Goal: Task Accomplishment & Management: Manage account settings

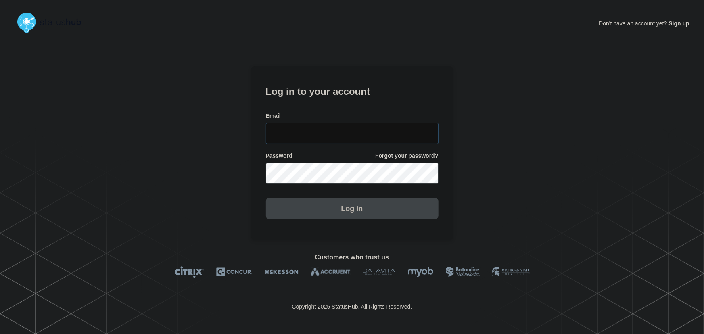
type input "tyler.wolkey@conexon.us"
drag, startPoint x: 350, startPoint y: 135, endPoint x: 346, endPoint y: 131, distance: 5.4
click at [350, 135] on input "tyler.wolkey@conexon.us" at bounding box center [352, 133] width 173 height 21
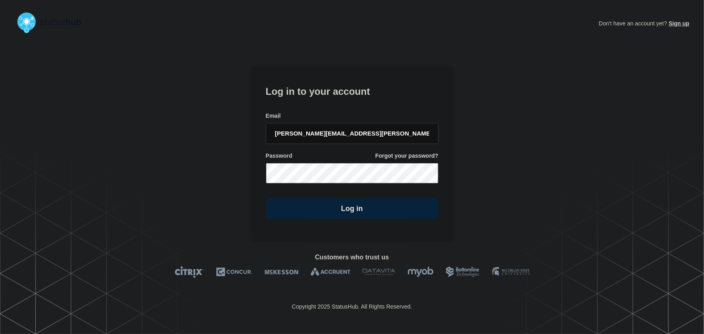
click at [332, 102] on form "Log in to your account Email tyler.wolkey@conexon.us Password Forgot your passw…" at bounding box center [352, 151] width 173 height 136
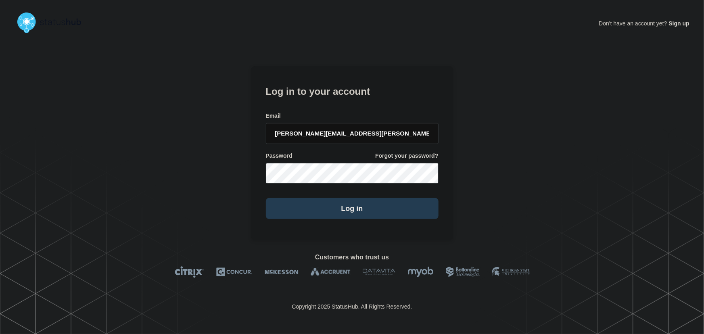
click at [340, 202] on button "Log in" at bounding box center [352, 208] width 173 height 21
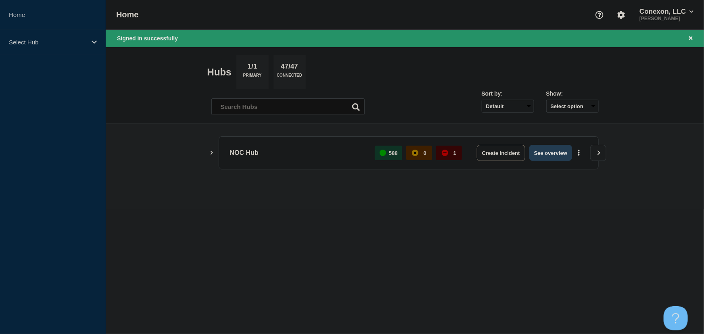
click at [551, 152] on button "See overview" at bounding box center [550, 153] width 43 height 16
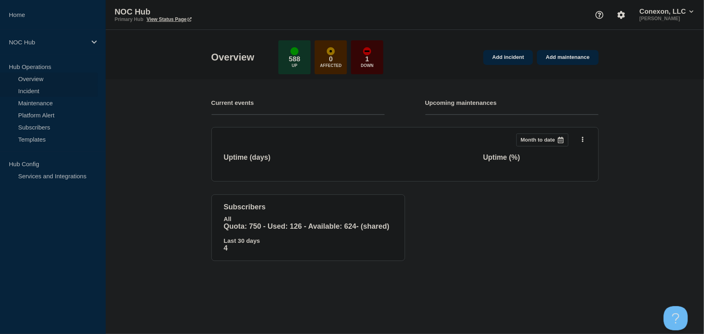
click at [31, 89] on link "Incident" at bounding box center [49, 91] width 98 height 12
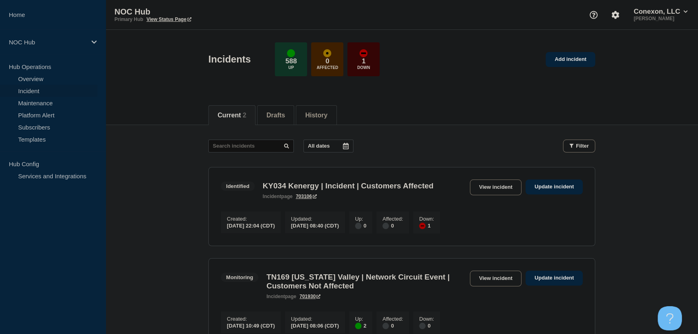
click at [444, 140] on div "All dates Filter" at bounding box center [401, 146] width 387 height 13
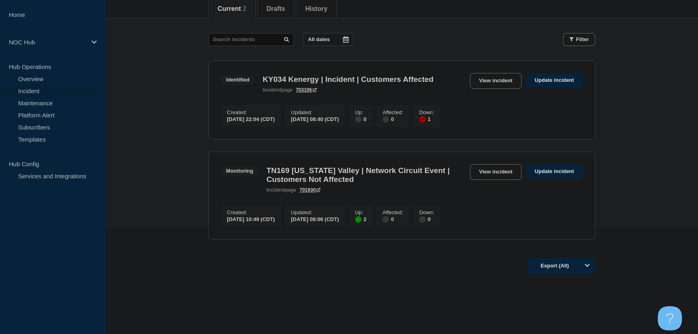
scroll to position [110, 0]
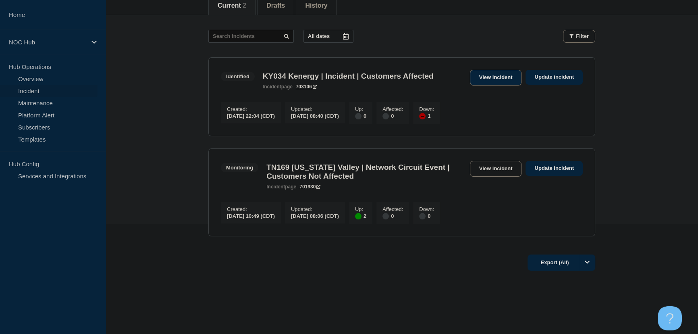
click at [494, 81] on link "View incident" at bounding box center [496, 78] width 52 height 16
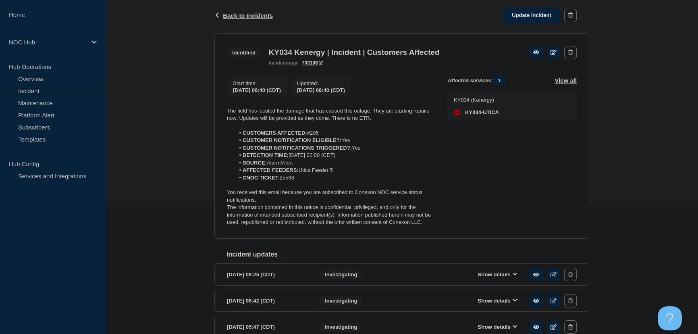
scroll to position [146, 0]
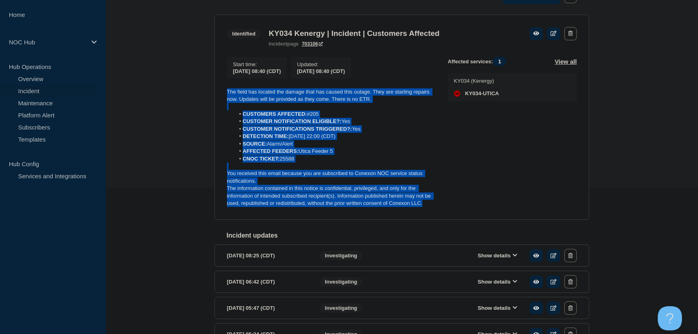
drag, startPoint x: 438, startPoint y: 208, endPoint x: 213, endPoint y: 93, distance: 252.5
click at [213, 93] on div "Back Back to Incidents Update incident Identified KY034 Kenergy | Incident | Cu…" at bounding box center [401, 201] width 387 height 445
copy div "The field has located the damage that has caused this outage. They are starting…"
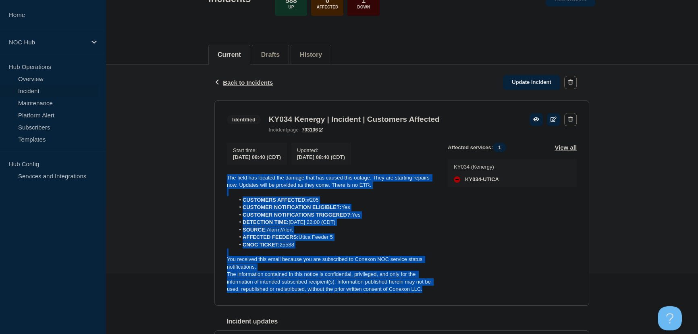
scroll to position [36, 0]
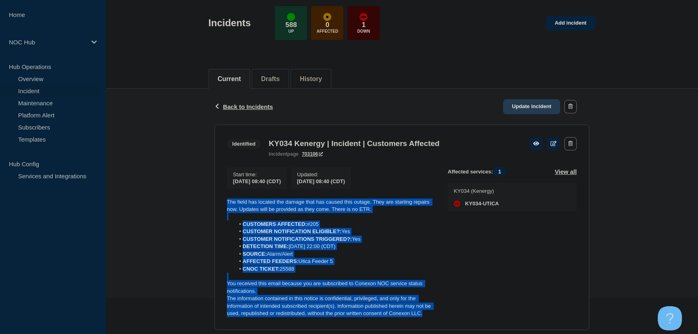
click at [519, 102] on link "Update incident" at bounding box center [531, 106] width 57 height 15
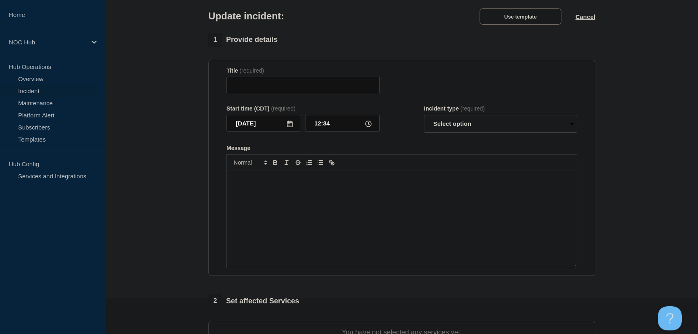
type input "KY034 Kenergy | Incident | Customers Affected"
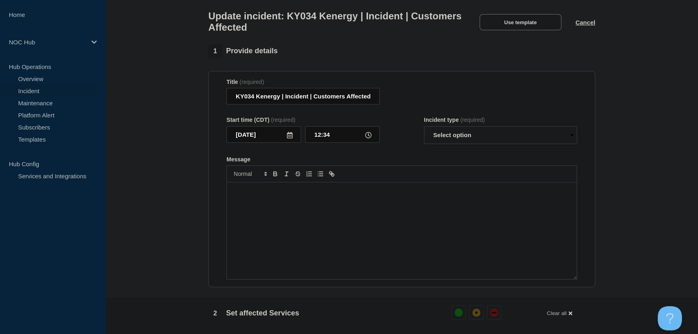
click at [331, 202] on div "Message" at bounding box center [402, 230] width 350 height 97
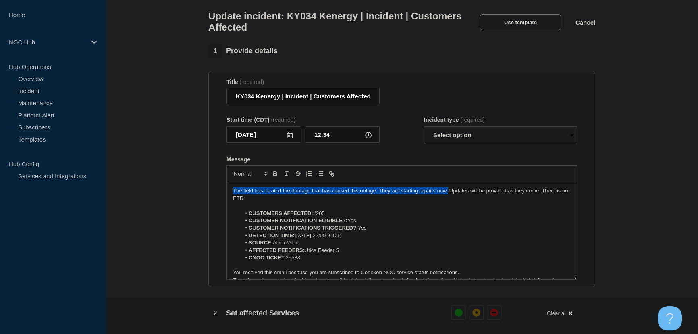
drag, startPoint x: 447, startPoint y: 196, endPoint x: 229, endPoint y: 195, distance: 217.8
click at [229, 195] on div "The field has located the damage that has caused this outage. They are starting…" at bounding box center [402, 230] width 350 height 97
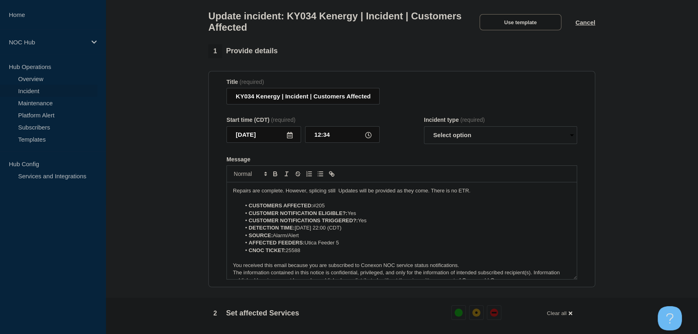
click at [480, 194] on p "Repairs are complete. However, splicing still Updates will be provided as they …" at bounding box center [402, 190] width 338 height 7
click at [335, 193] on p "Repairs are complete. However, splicing still Updates will be provided as they …" at bounding box center [402, 190] width 338 height 7
click at [337, 194] on p "Repairs are complete. However, splicing still Updates will be provided as they …" at bounding box center [402, 190] width 338 height 7
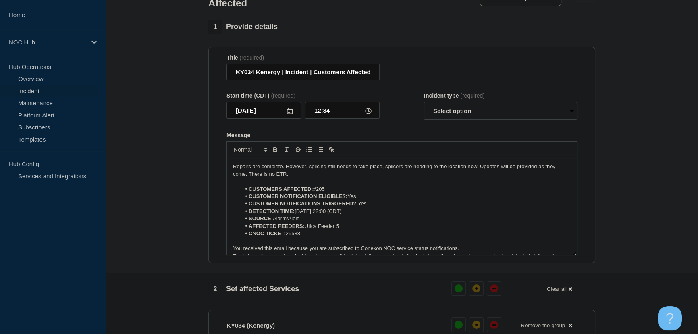
scroll to position [73, 0]
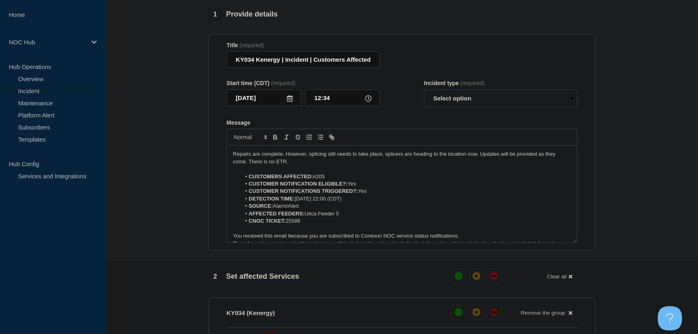
click at [459, 91] on div "Incident type (required) Select option Investigating Identified Monitoring Reso…" at bounding box center [500, 93] width 153 height 27
click at [456, 100] on select "Select option Investigating Identified Monitoring Resolved" at bounding box center [500, 99] width 153 height 18
select select "identified"
click at [424, 94] on select "Select option Investigating Identified Monitoring Resolved" at bounding box center [500, 99] width 153 height 18
click at [415, 117] on form "Title (required) KY034 Kenergy | Incident | Customers Affected Start time (CDT)…" at bounding box center [402, 142] width 351 height 201
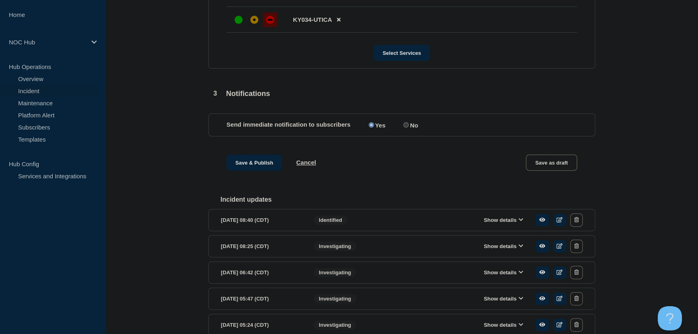
scroll to position [403, 0]
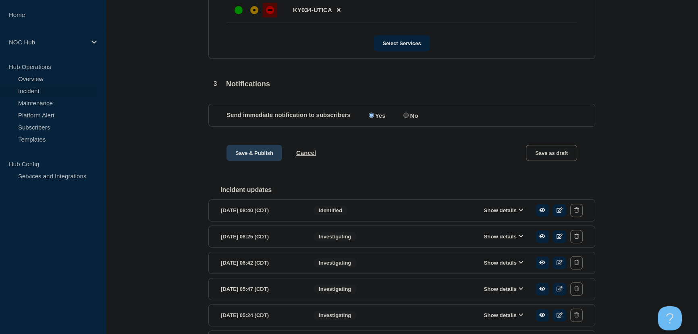
click at [240, 152] on button "Save & Publish" at bounding box center [255, 153] width 56 height 16
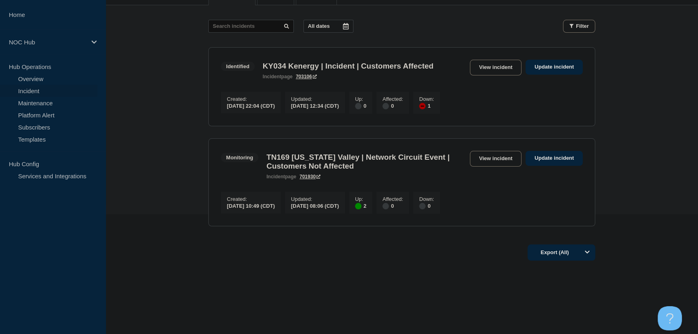
scroll to position [125, 0]
click at [493, 153] on link "View incident" at bounding box center [496, 159] width 52 height 16
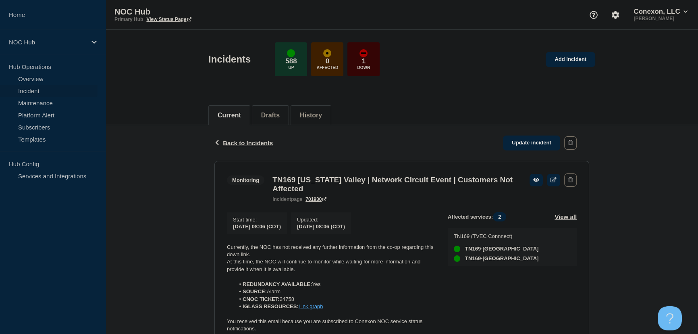
scroll to position [98, 0]
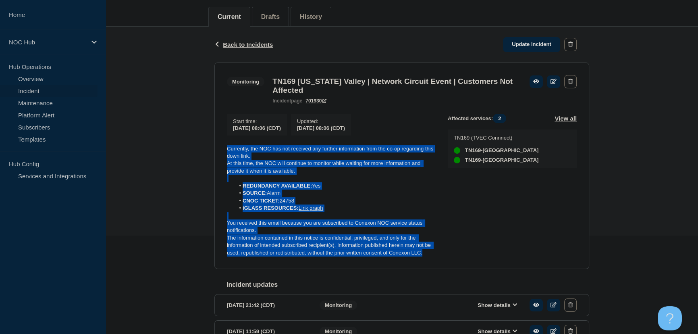
drag, startPoint x: 433, startPoint y: 256, endPoint x: 220, endPoint y: 153, distance: 237.0
click at [220, 153] on section "Monitoring TN169 [US_STATE] Valley | Network Circuit Event | Customers Not Affe…" at bounding box center [402, 166] width 375 height 207
copy div "Currently, the NOC has not received any further information from the co-op rega…"
click at [539, 44] on link "Update incident" at bounding box center [531, 44] width 57 height 15
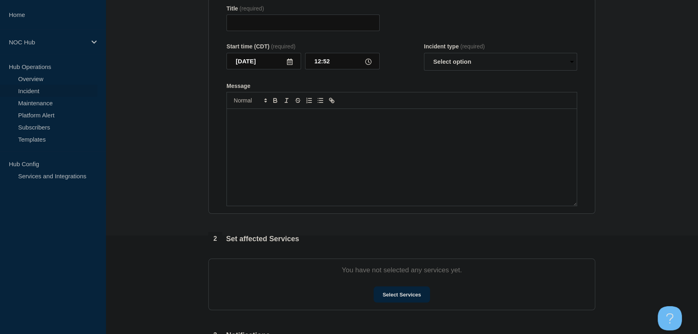
type input "TN169 [US_STATE] Valley | Network Circuit Event | Customers Not Affected"
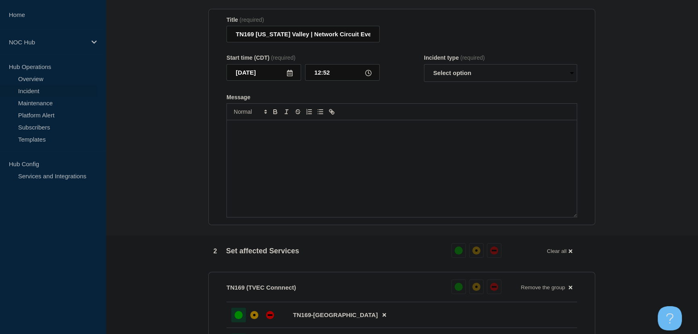
click at [333, 149] on div "Message" at bounding box center [402, 168] width 350 height 97
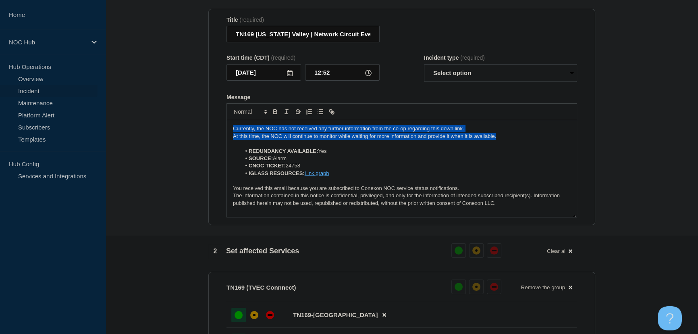
drag, startPoint x: 508, startPoint y: 141, endPoint x: 203, endPoint y: 129, distance: 305.5
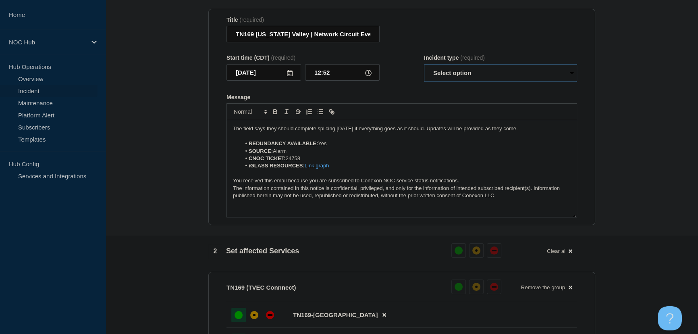
click at [480, 81] on select "Select option Investigating Identified Monitoring Resolved" at bounding box center [500, 73] width 153 height 18
select select "monitoring"
click at [424, 68] on select "Select option Investigating Identified Monitoring Resolved" at bounding box center [500, 73] width 153 height 18
click at [420, 95] on form "Title (required) TN169 Tennessee Valley | Network Circuit Event | Customers Not…" at bounding box center [402, 117] width 351 height 201
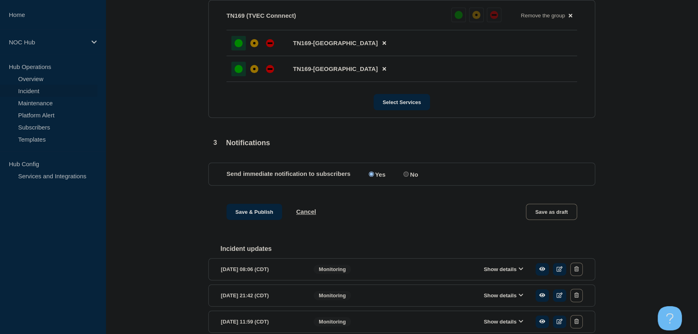
scroll to position [465, 0]
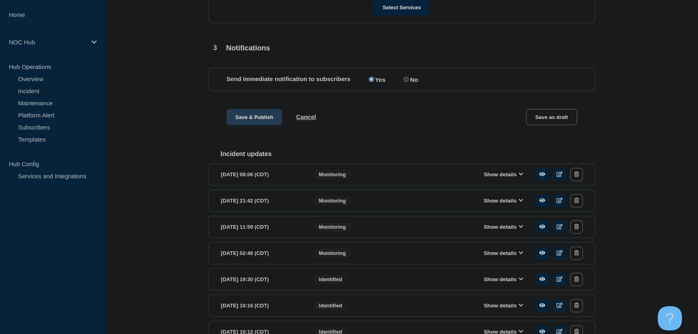
click at [260, 118] on button "Save & Publish" at bounding box center [255, 117] width 56 height 16
